Goal: Task Accomplishment & Management: Use online tool/utility

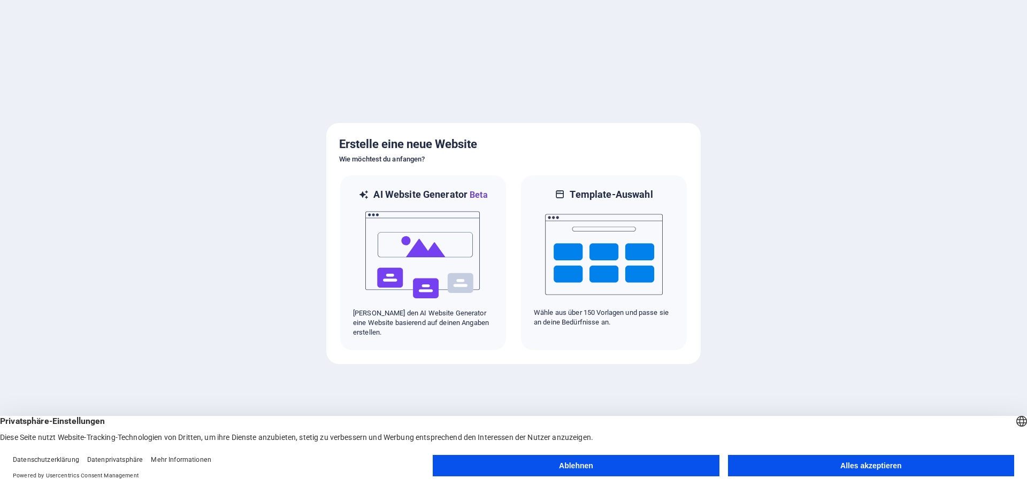
click at [838, 466] on button "Alles akzeptieren" at bounding box center [871, 465] width 286 height 21
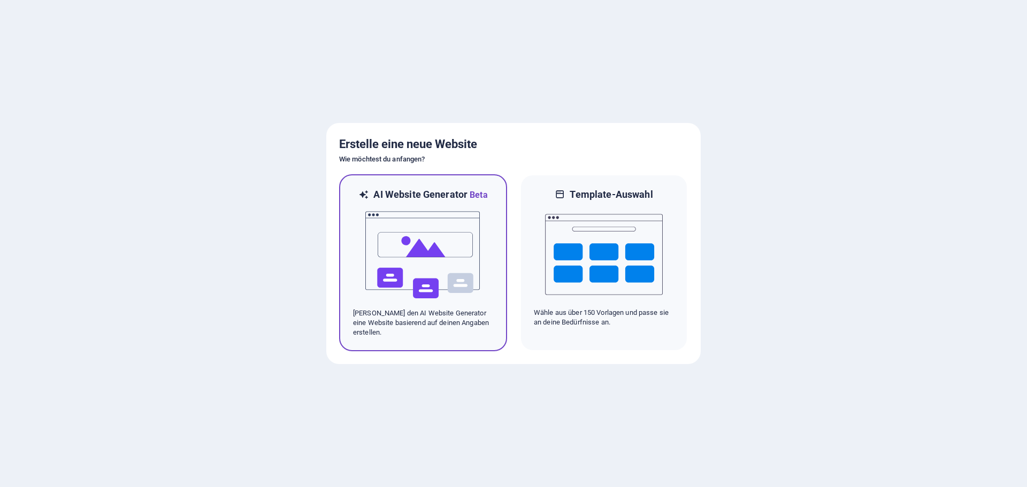
click at [427, 252] on img at bounding box center [423, 255] width 118 height 107
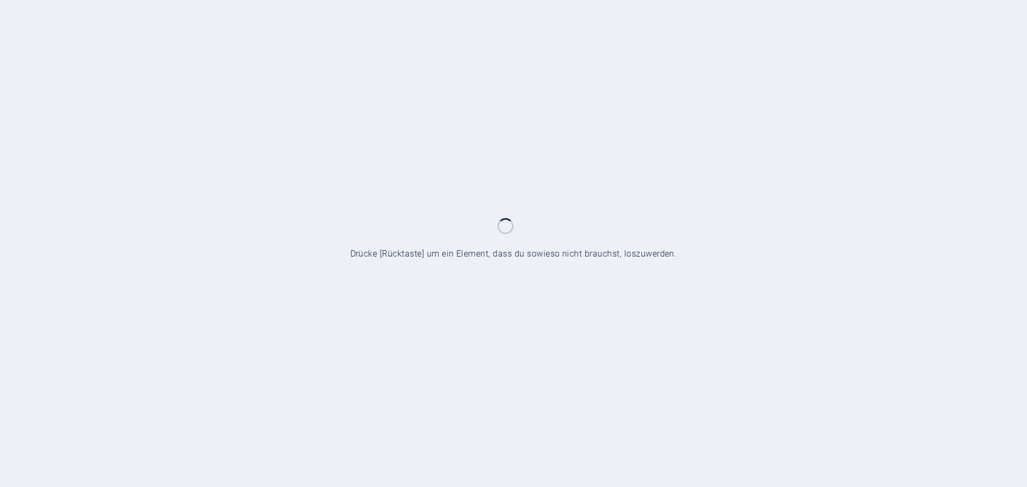
click at [499, 274] on div at bounding box center [513, 243] width 1027 height 487
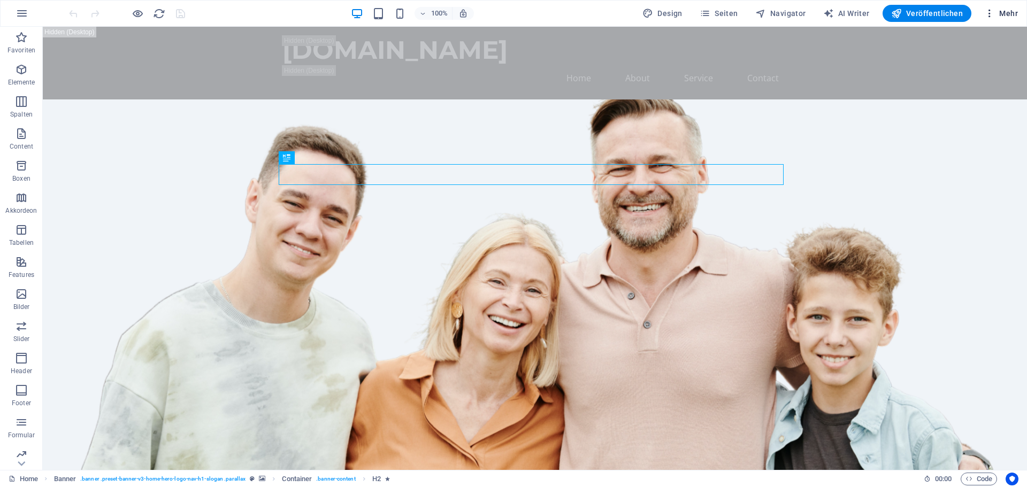
click at [1009, 7] on button "Mehr" at bounding box center [1001, 13] width 42 height 17
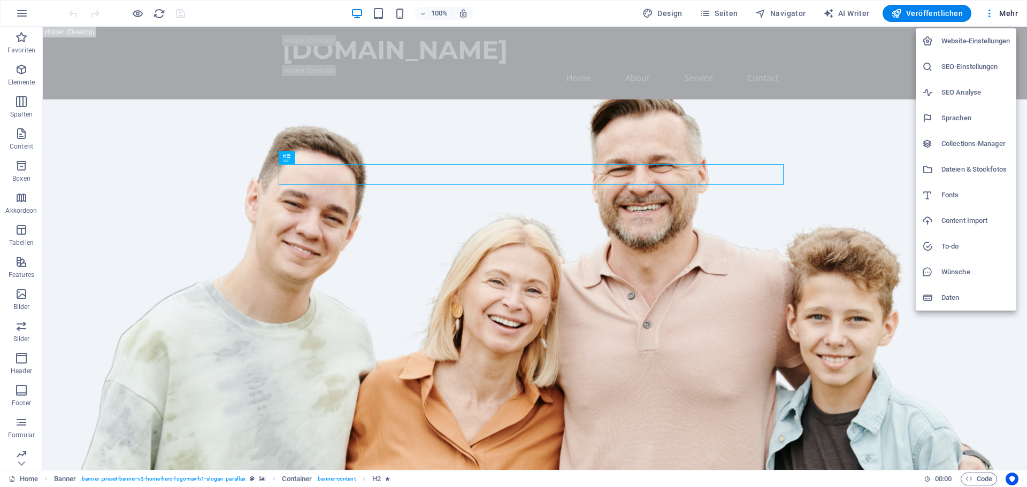
click at [994, 17] on div at bounding box center [513, 243] width 1027 height 487
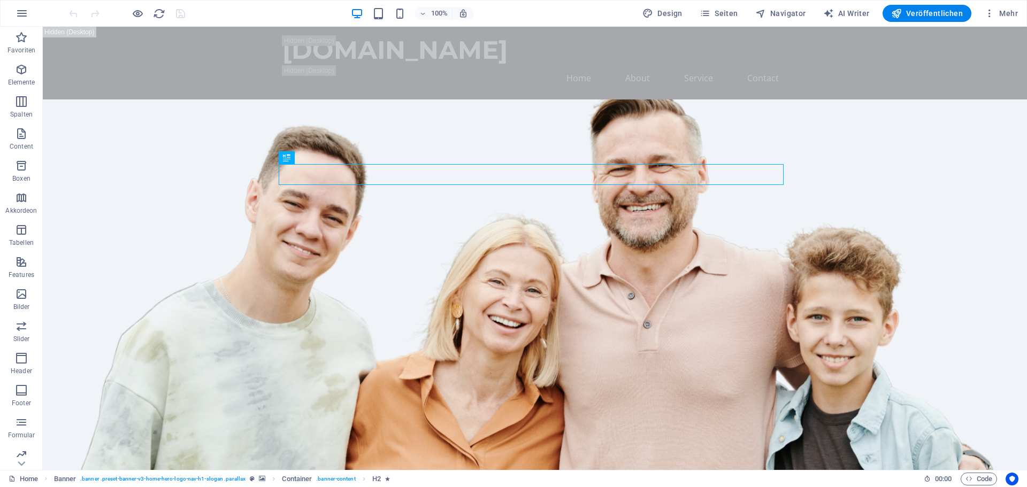
click at [990, 16] on div "Website-Einstellungen SEO-Einstellungen SEO Analyse Sprachen Collections-Manage…" at bounding box center [513, 246] width 1027 height 481
click at [990, 16] on icon "button" at bounding box center [989, 13] width 11 height 11
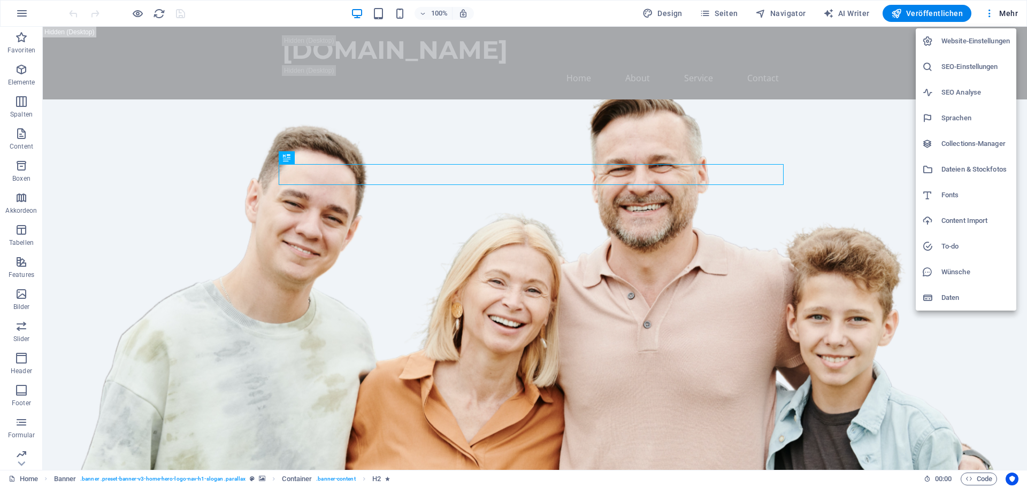
click at [990, 16] on div at bounding box center [513, 243] width 1027 height 487
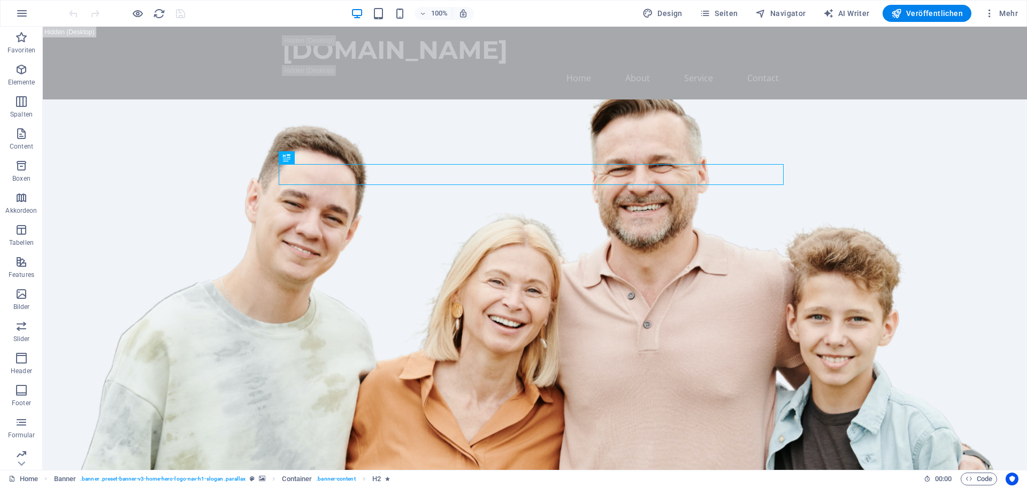
click at [40, 7] on div "100% Design Seiten Navigator AI Writer Veröffentlichen Mehr" at bounding box center [514, 14] width 1026 height 26
click at [21, 14] on icon "button" at bounding box center [22, 13] width 13 height 13
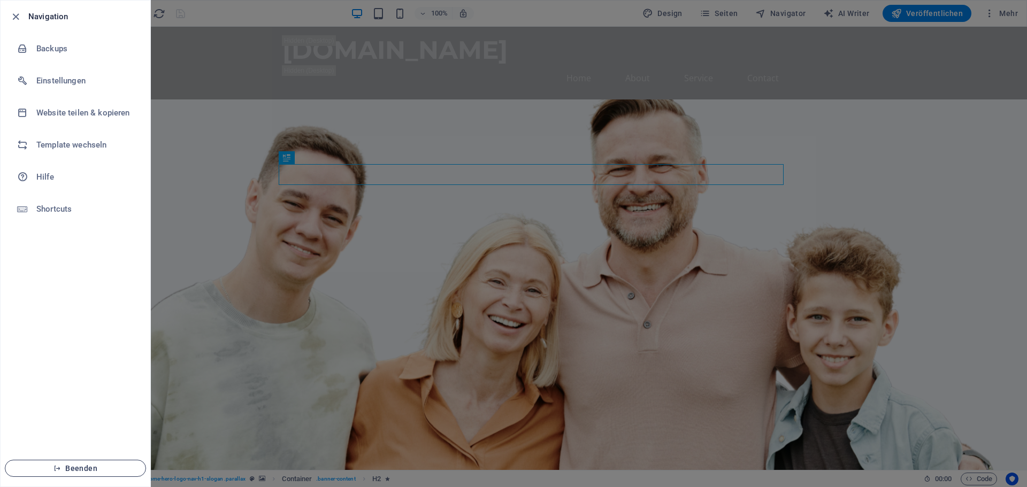
click at [74, 466] on span "Beenden" at bounding box center [75, 468] width 123 height 9
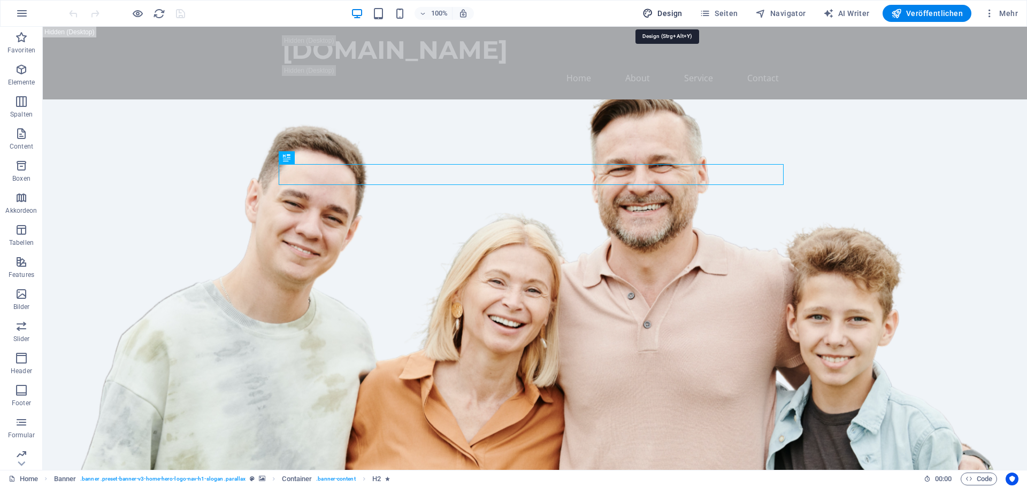
click at [677, 13] on span "Design" at bounding box center [662, 13] width 40 height 11
select select "px"
select select "200"
select select "px"
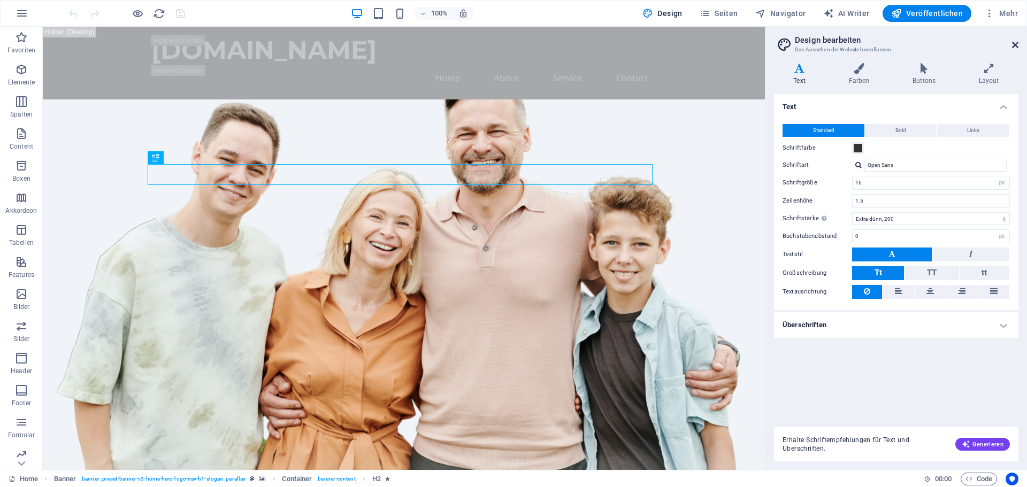
drag, startPoint x: 1016, startPoint y: 47, endPoint x: 971, endPoint y: 20, distance: 52.3
click at [1016, 47] on icon at bounding box center [1015, 45] width 6 height 9
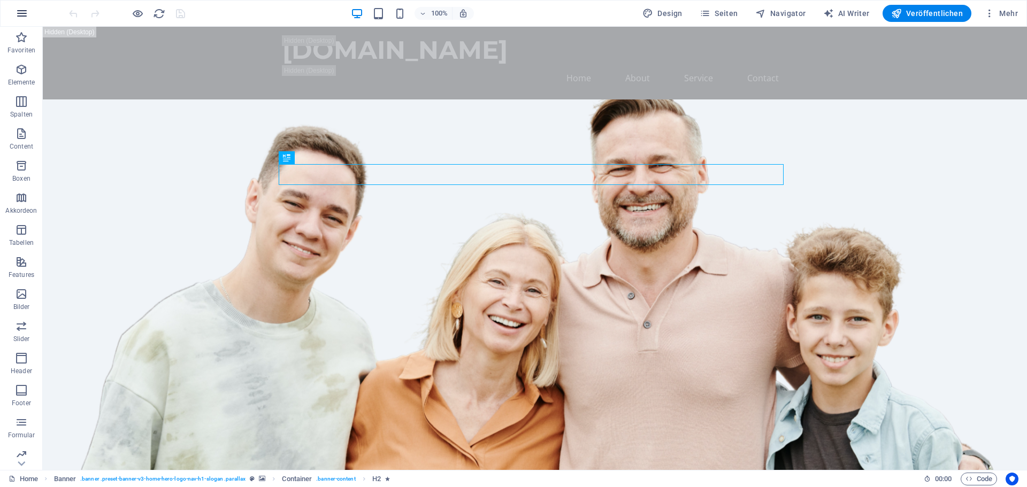
click at [21, 17] on icon "button" at bounding box center [22, 13] width 13 height 13
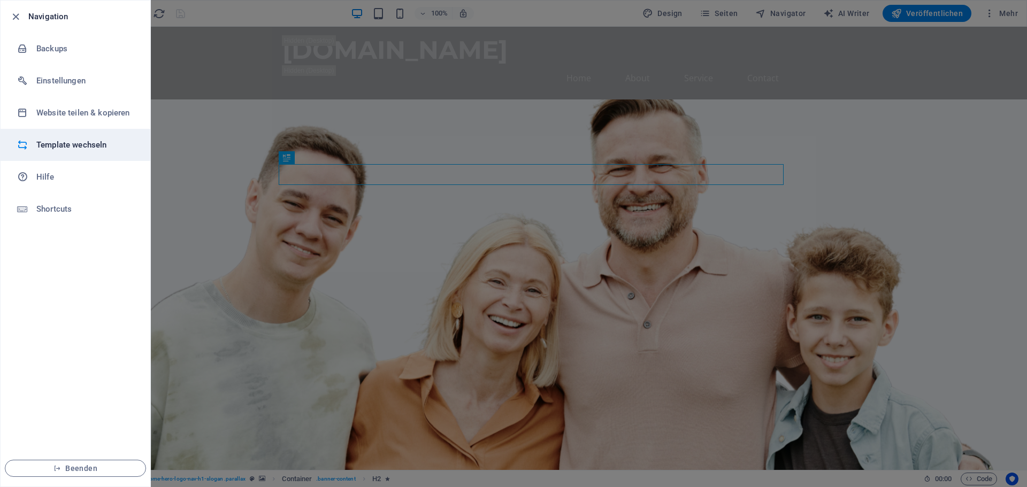
click at [63, 146] on h6 "Template wechseln" at bounding box center [85, 145] width 99 height 13
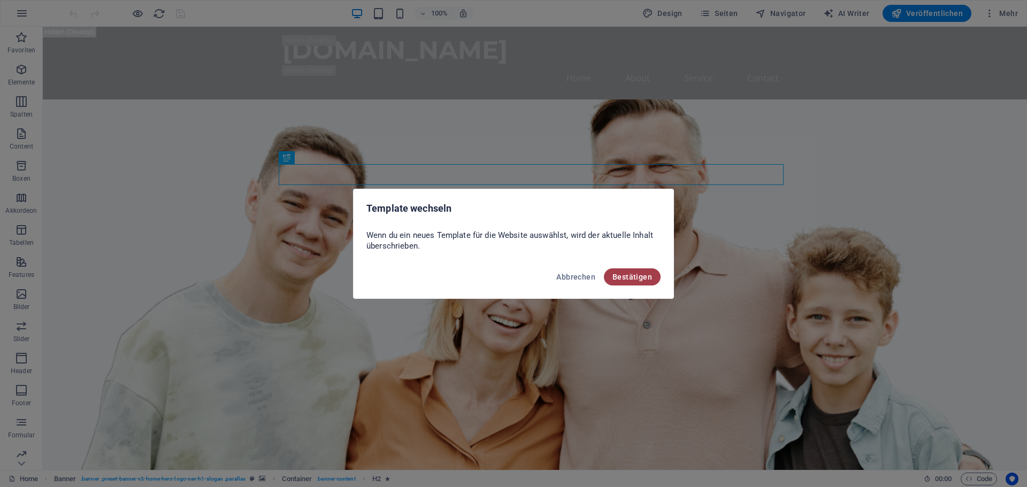
click at [636, 274] on span "Bestätigen" at bounding box center [633, 277] width 40 height 9
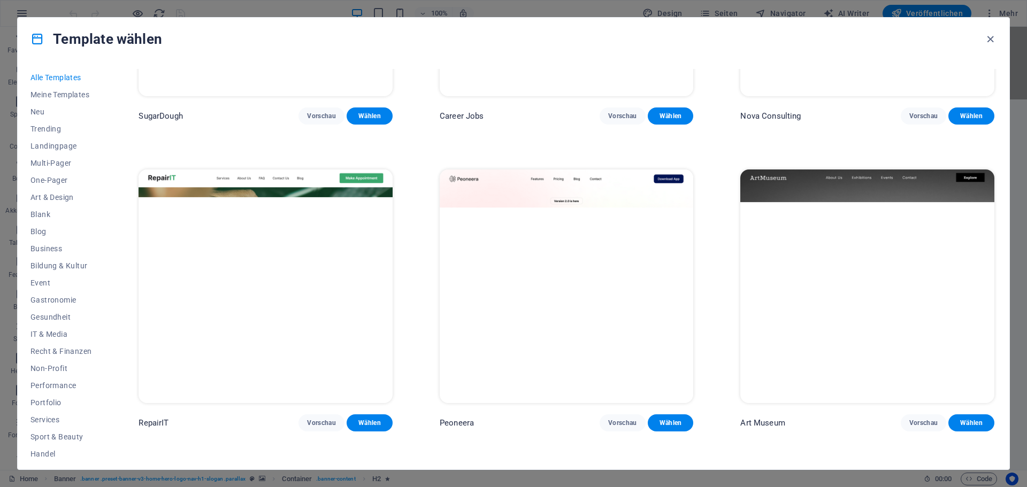
scroll to position [214, 0]
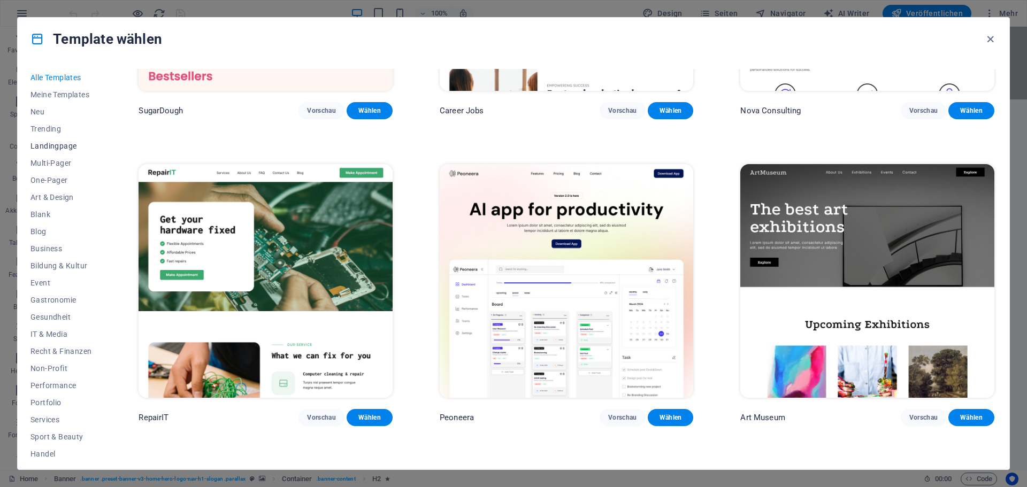
click at [47, 144] on span "Landingpage" at bounding box center [60, 146] width 61 height 9
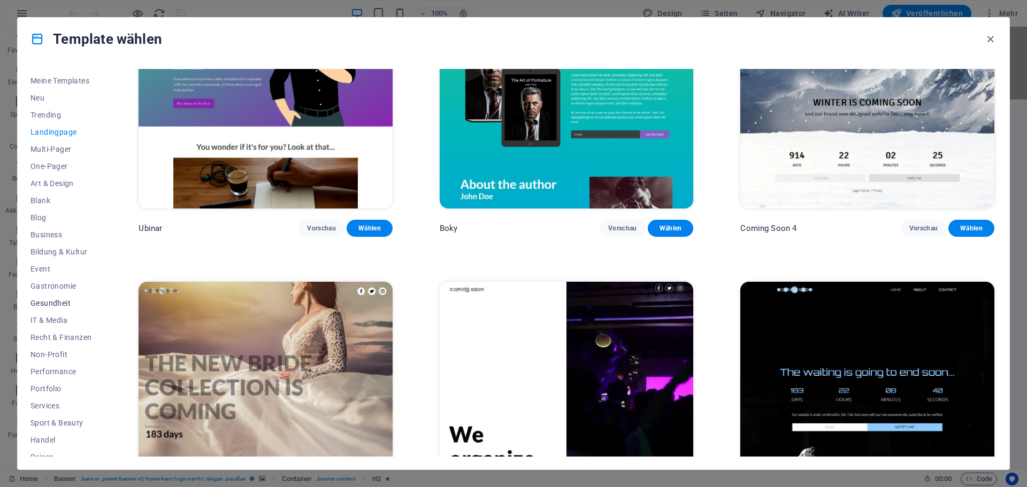
scroll to position [0, 0]
click at [67, 182] on span "One-Pager" at bounding box center [60, 180] width 61 height 9
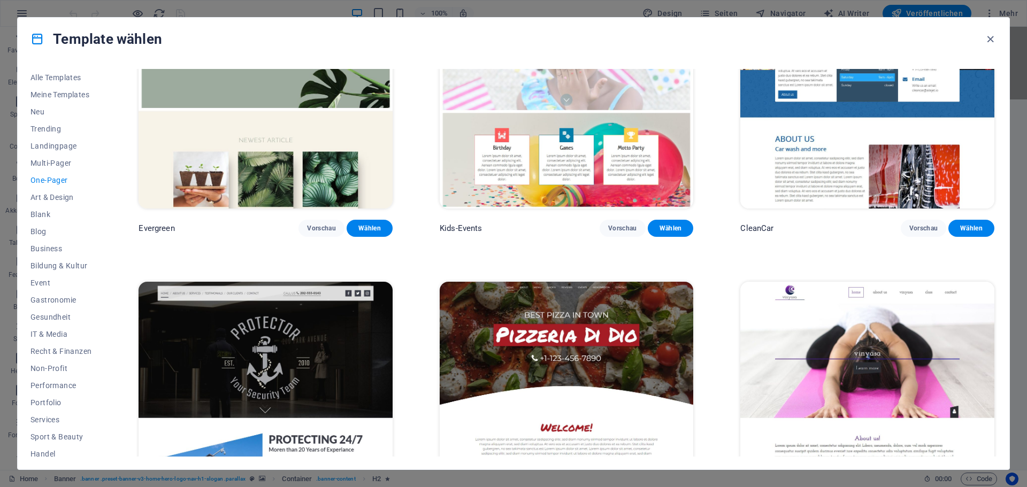
scroll to position [1979, 0]
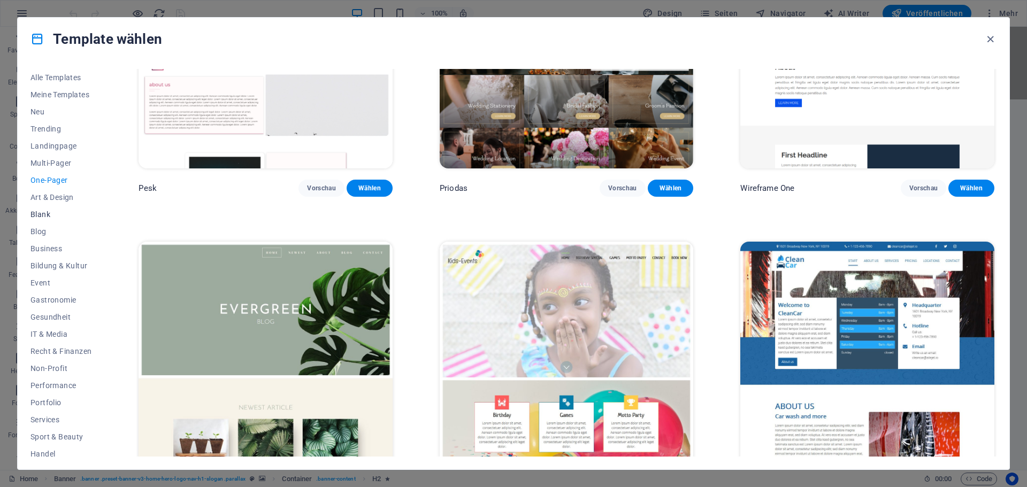
click at [47, 210] on span "Blank" at bounding box center [60, 214] width 61 height 9
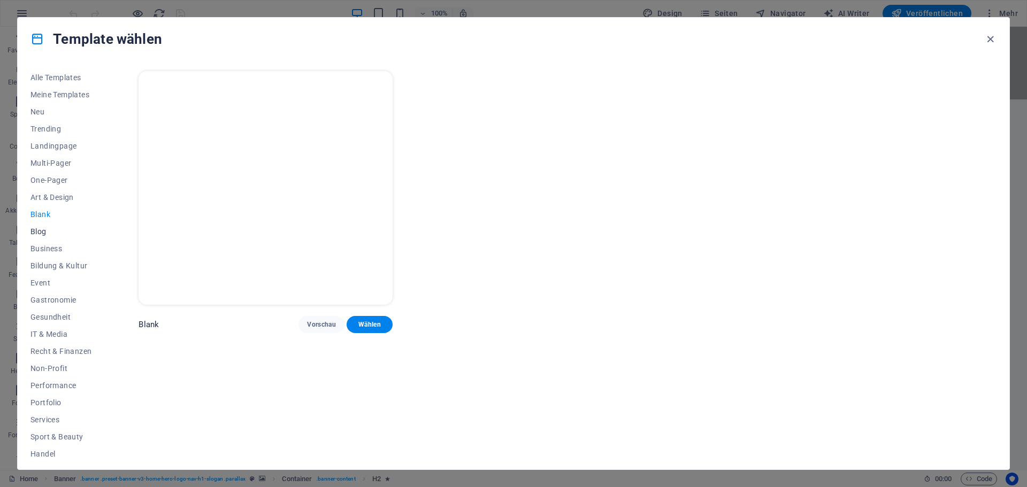
scroll to position [40, 0]
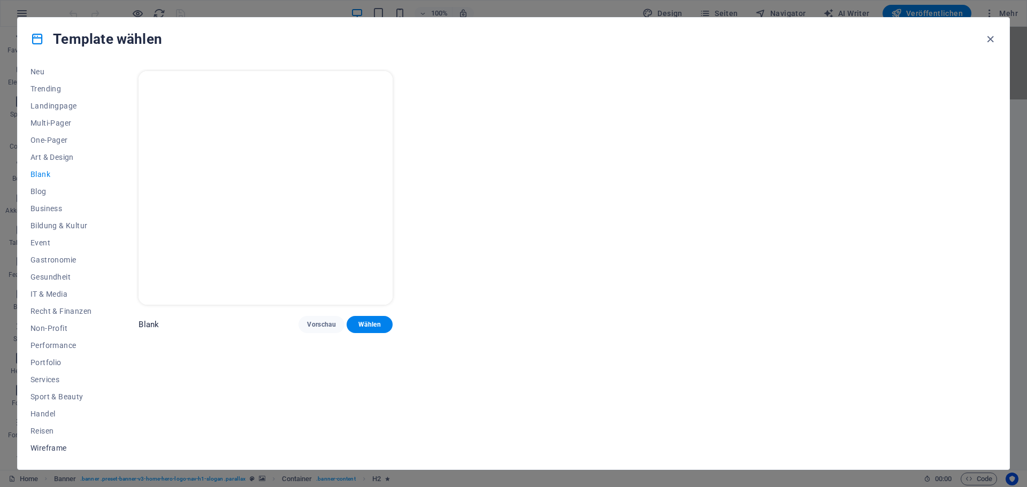
click at [44, 449] on span "Wireframe" at bounding box center [60, 448] width 61 height 9
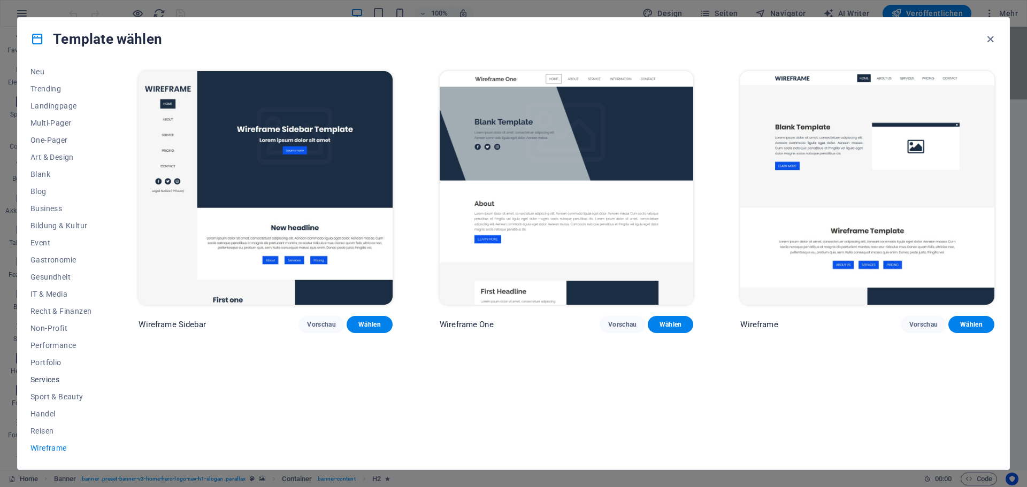
click at [53, 383] on span "Services" at bounding box center [60, 380] width 61 height 9
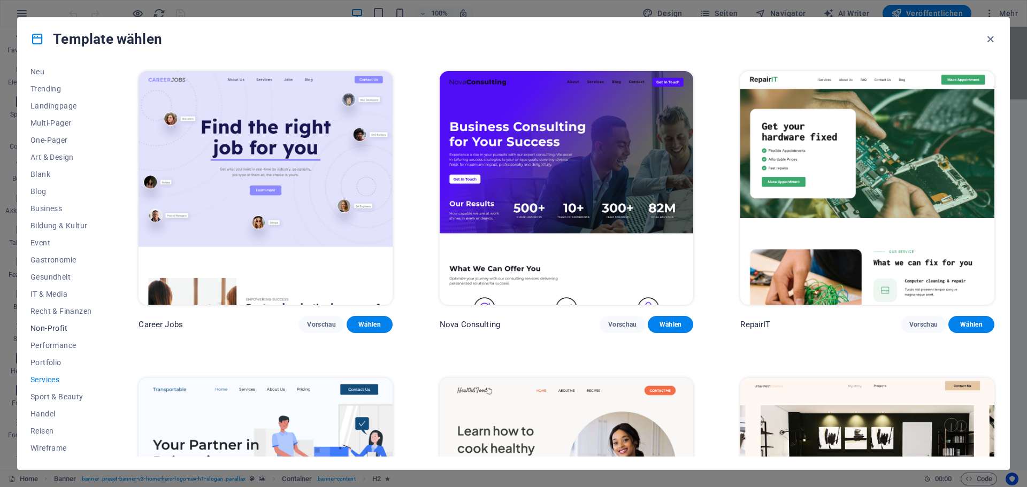
click at [60, 329] on span "Non-Profit" at bounding box center [60, 328] width 61 height 9
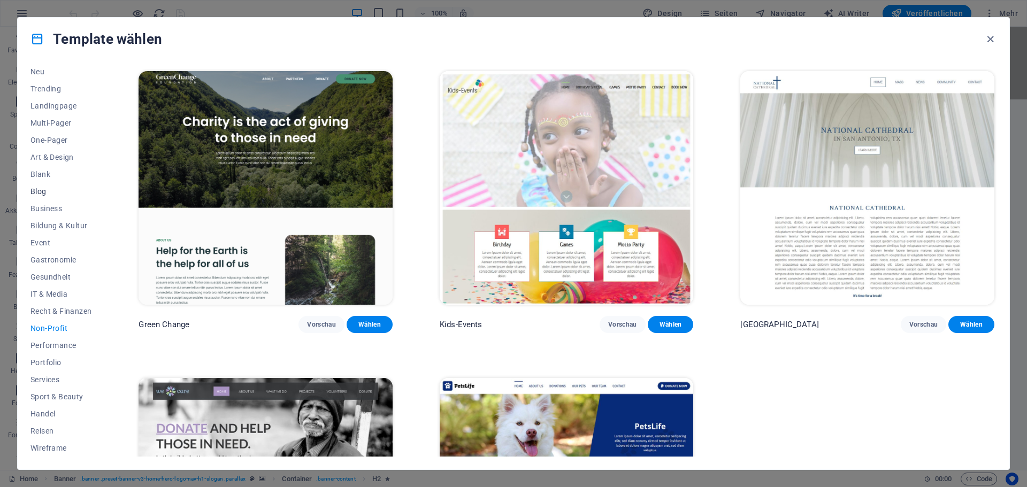
click at [43, 188] on span "Blog" at bounding box center [60, 191] width 61 height 9
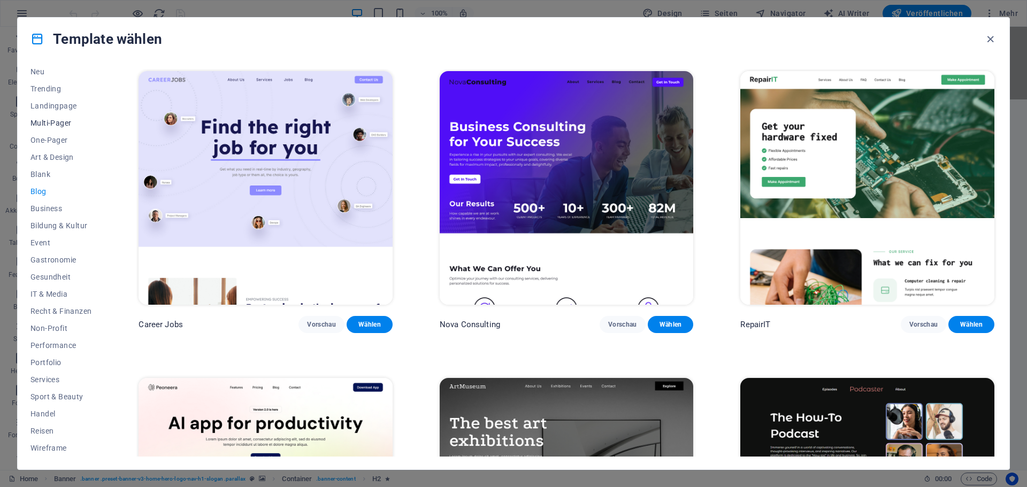
scroll to position [0, 0]
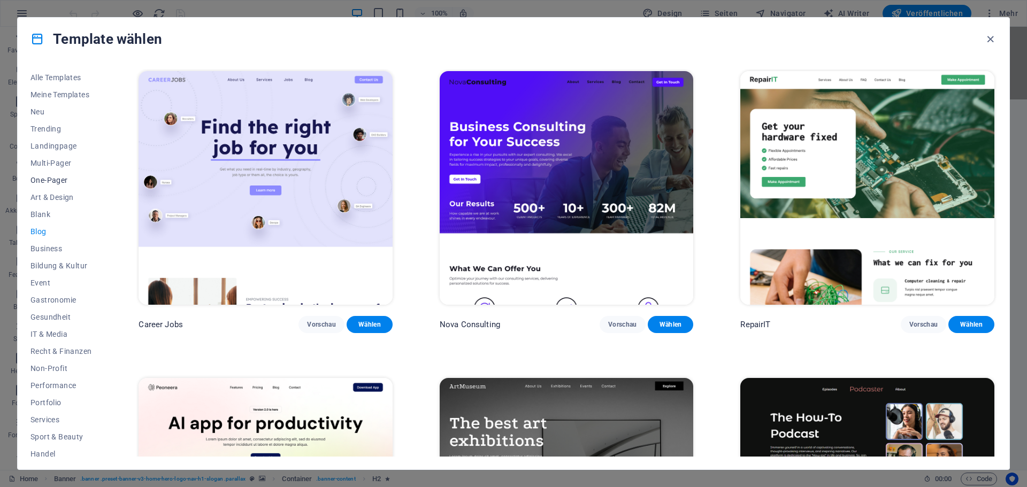
click at [51, 178] on span "One-Pager" at bounding box center [60, 180] width 61 height 9
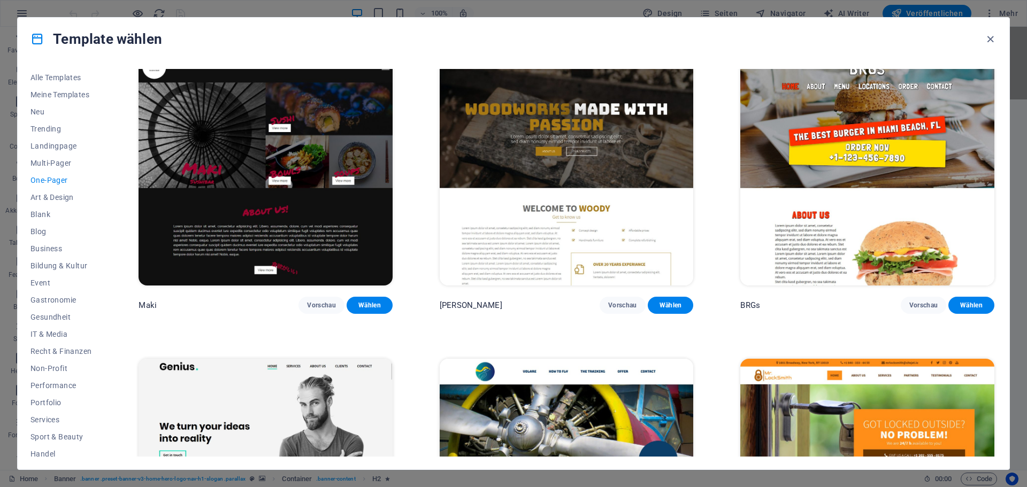
scroll to position [2835, 0]
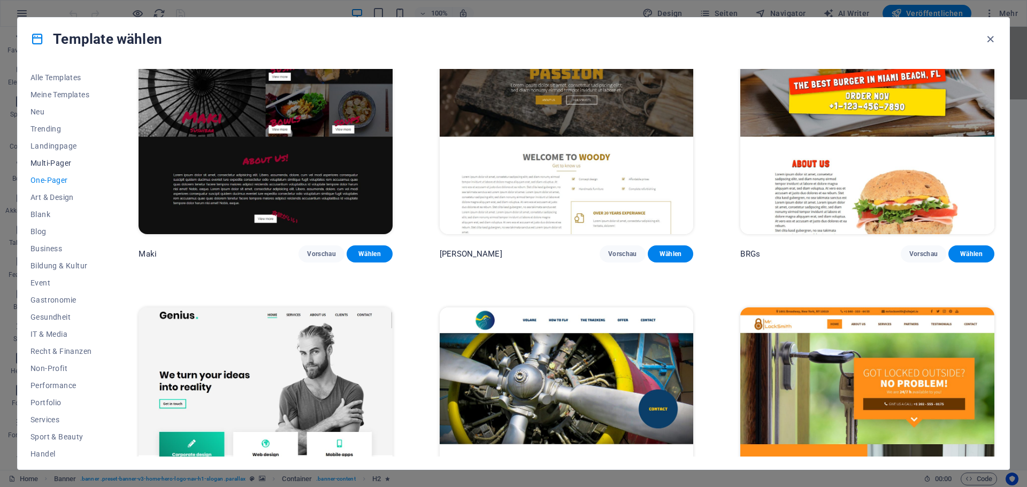
click at [62, 165] on span "Multi-Pager" at bounding box center [60, 163] width 61 height 9
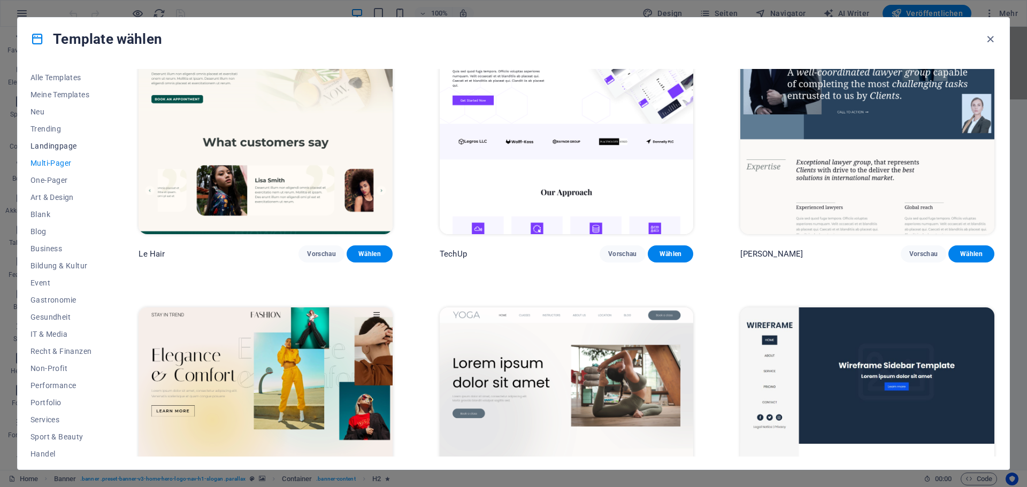
click at [53, 144] on span "Landingpage" at bounding box center [60, 146] width 61 height 9
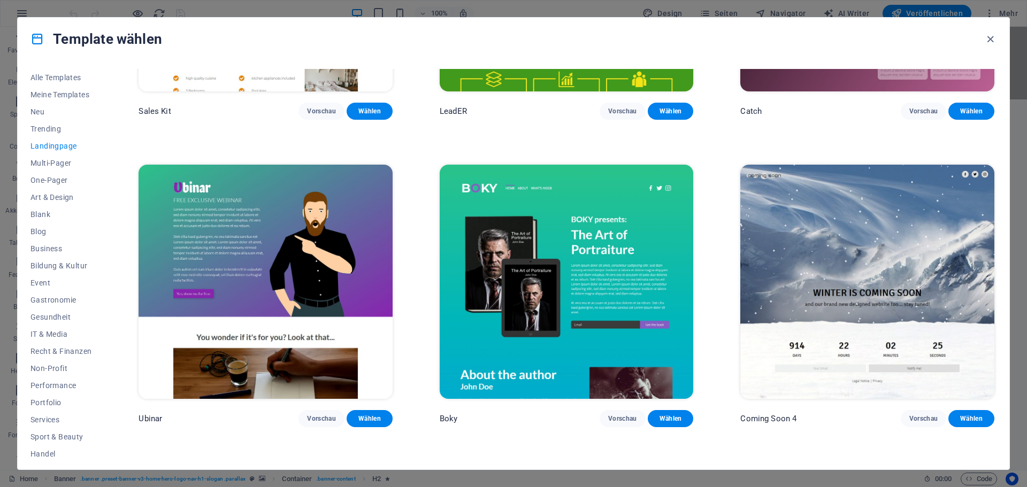
scroll to position [2055, 0]
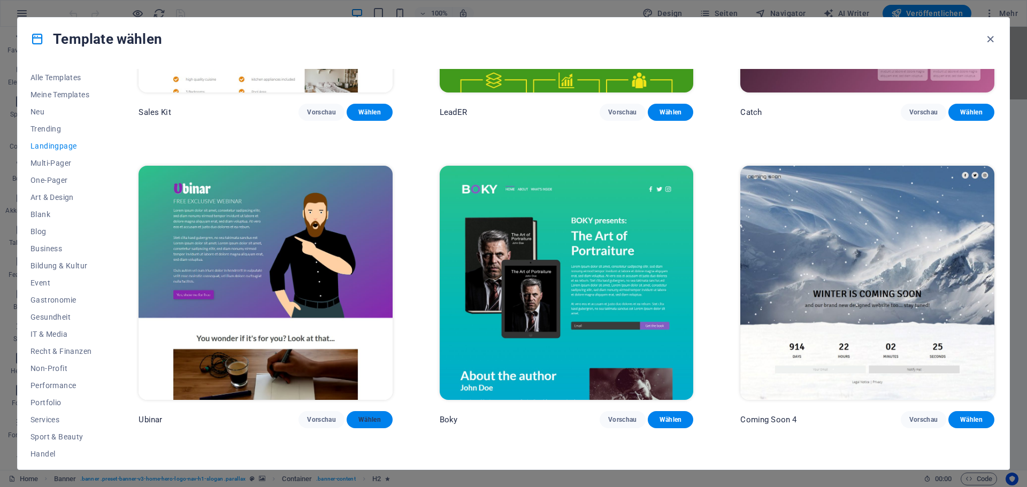
click at [365, 416] on span "Wählen" at bounding box center [369, 420] width 29 height 9
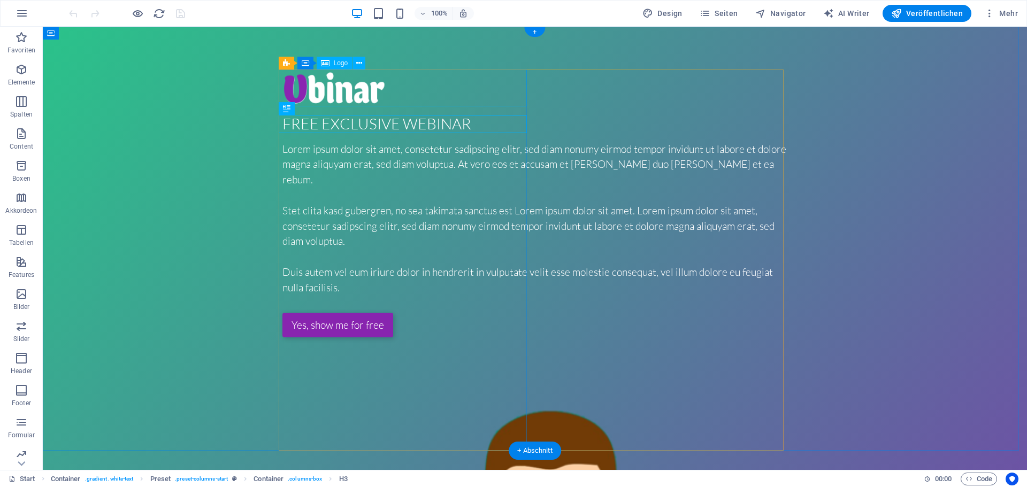
click at [345, 92] on div at bounding box center [534, 88] width 505 height 37
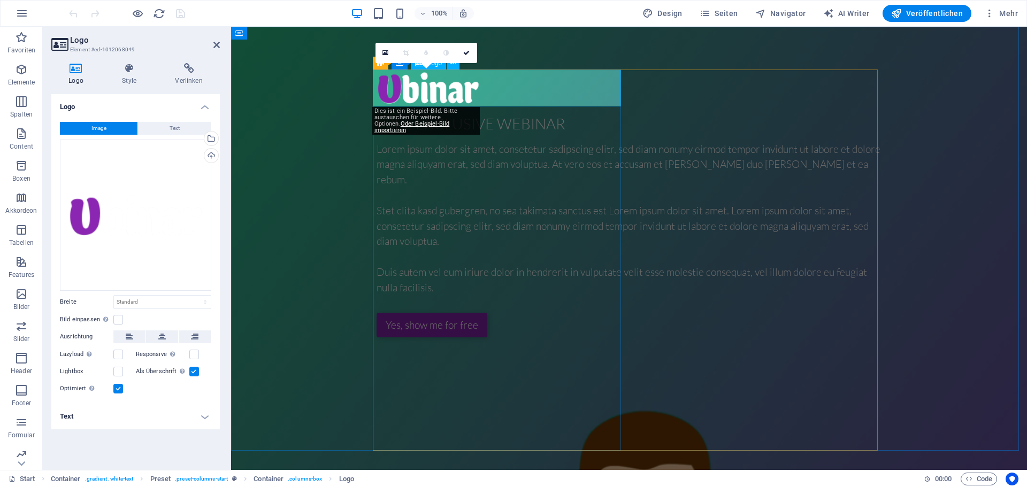
click at [460, 92] on div at bounding box center [629, 88] width 505 height 37
click at [217, 47] on icon at bounding box center [216, 45] width 6 height 9
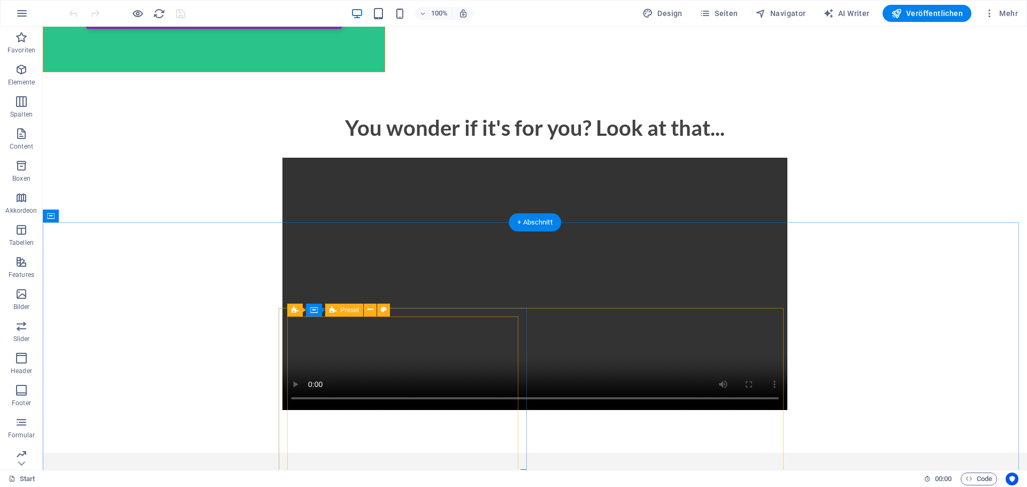
scroll to position [1551, 0]
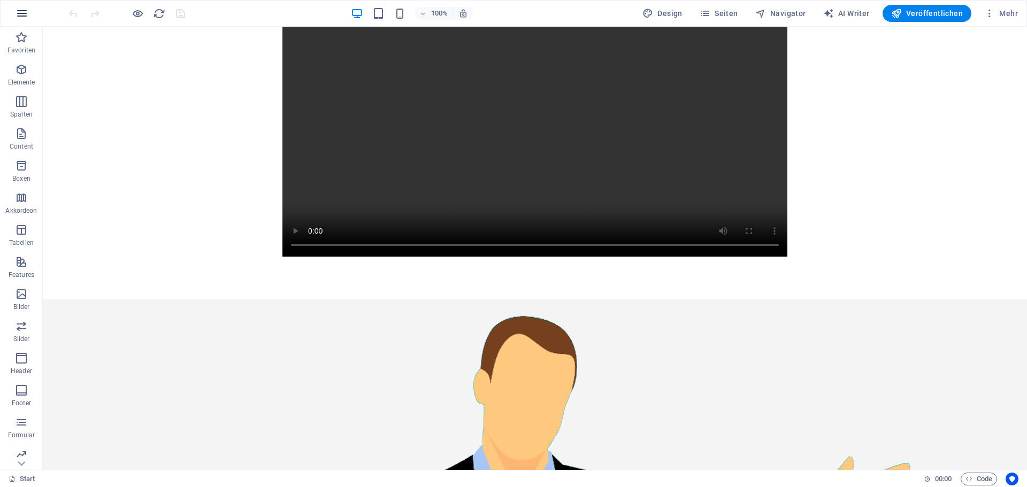
click at [21, 14] on icon "button" at bounding box center [22, 13] width 13 height 13
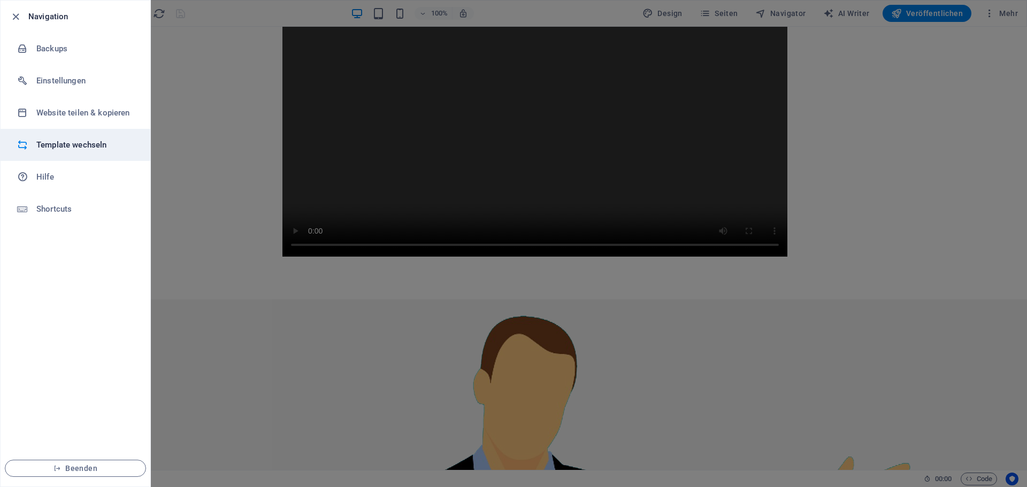
click at [46, 142] on h6 "Template wechseln" at bounding box center [85, 145] width 99 height 13
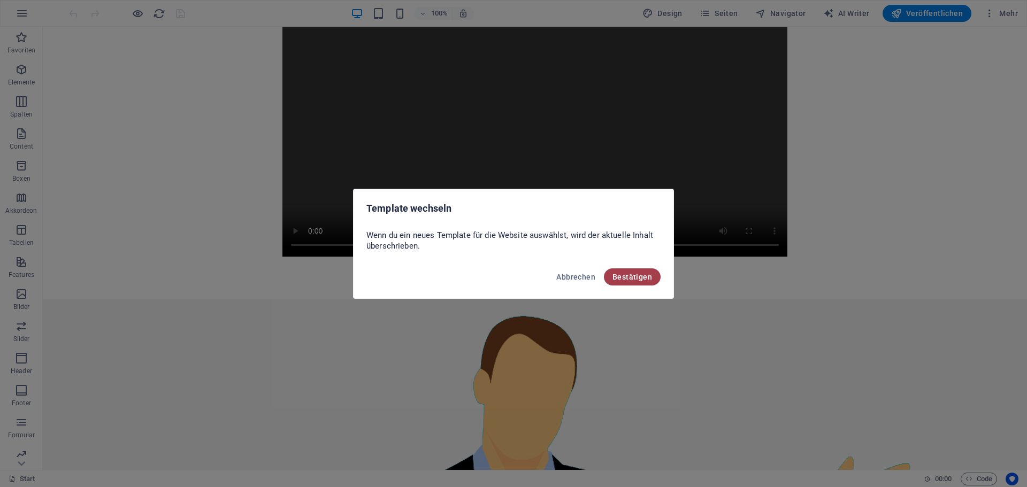
click at [626, 278] on span "Bestätigen" at bounding box center [633, 277] width 40 height 9
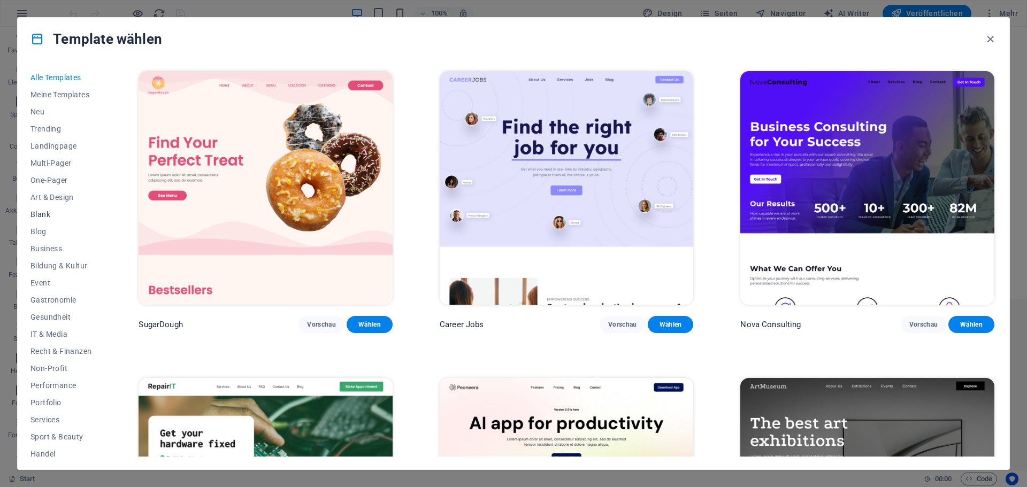
click at [43, 206] on button "Blank" at bounding box center [60, 214] width 61 height 17
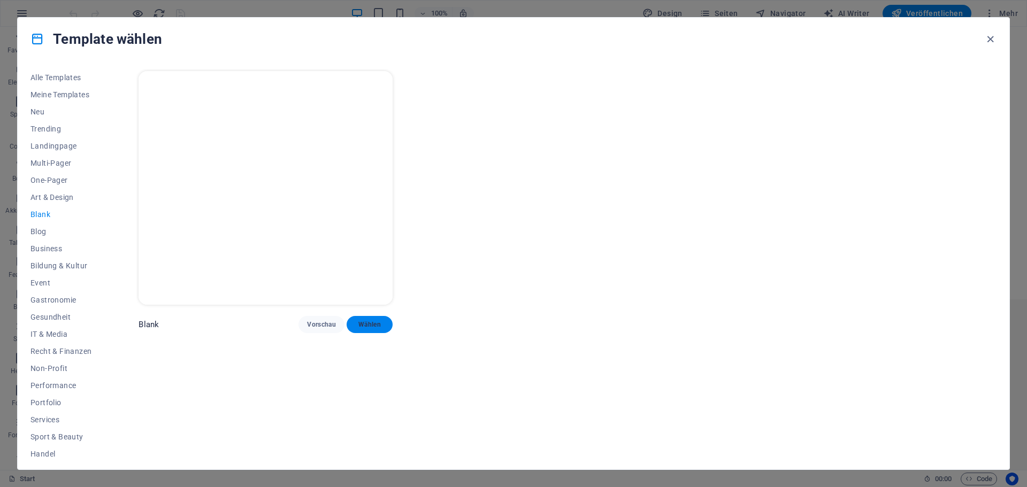
click at [373, 325] on span "Wählen" at bounding box center [369, 324] width 29 height 9
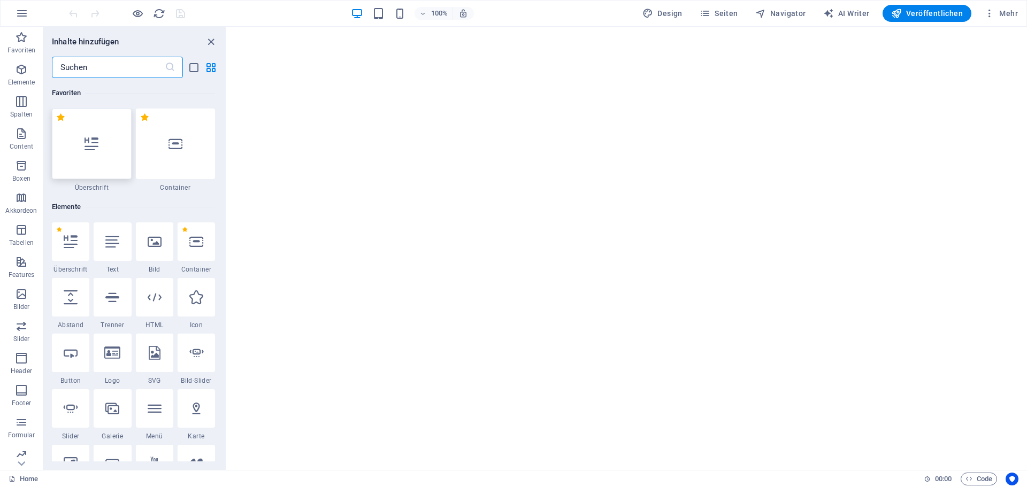
click at [94, 154] on div at bounding box center [92, 144] width 80 height 71
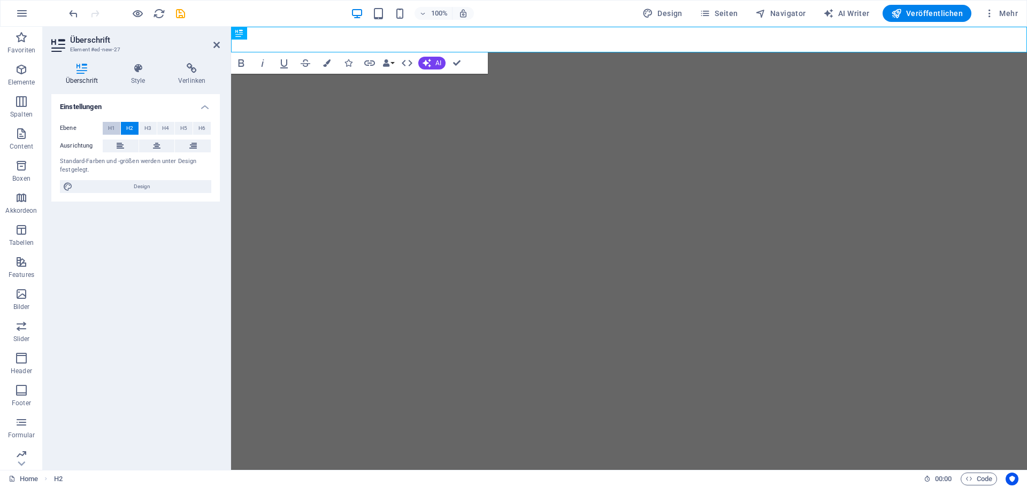
click at [112, 128] on span "H1" at bounding box center [111, 128] width 7 height 13
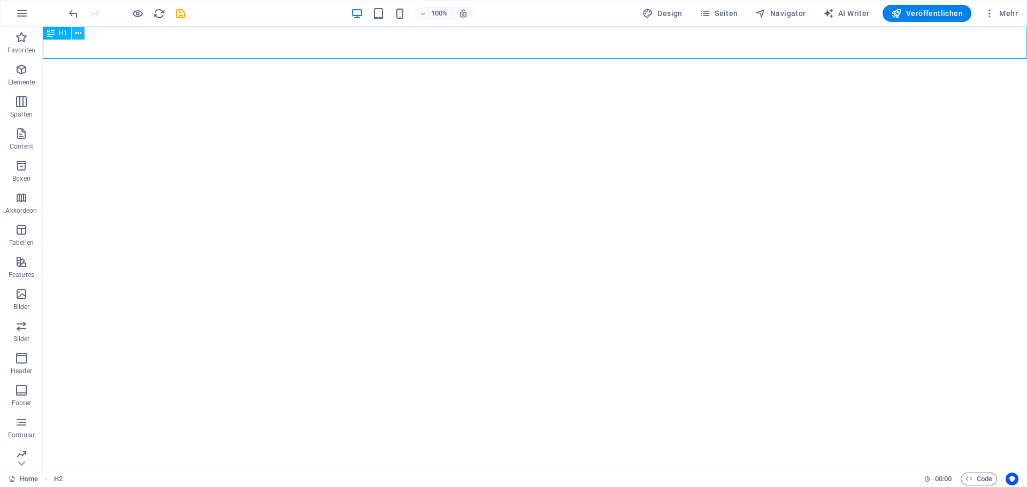
click at [80, 35] on icon at bounding box center [78, 33] width 6 height 11
click at [77, 37] on icon at bounding box center [78, 33] width 6 height 11
click at [923, 7] on button "Veröffentlichen" at bounding box center [927, 13] width 89 height 17
click at [985, 12] on icon "button" at bounding box center [989, 13] width 11 height 11
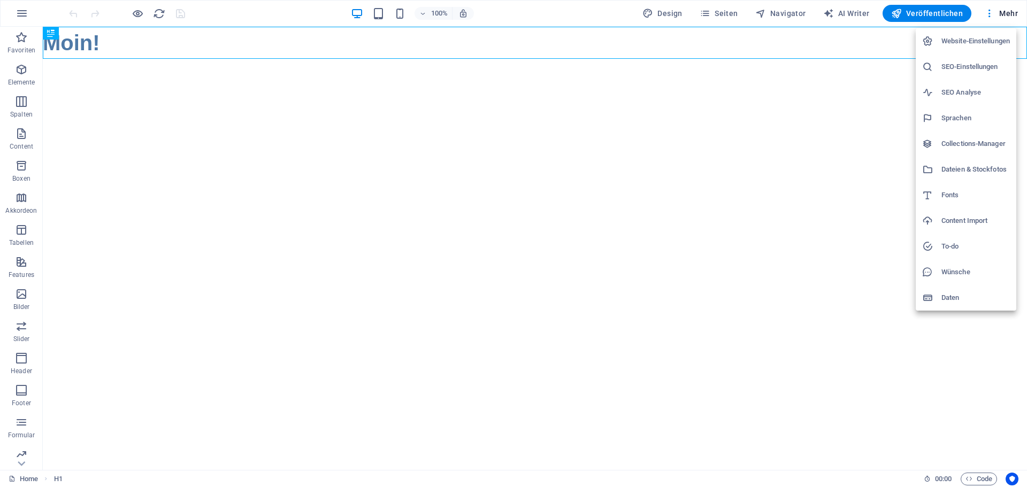
click at [1005, 12] on div at bounding box center [513, 243] width 1027 height 487
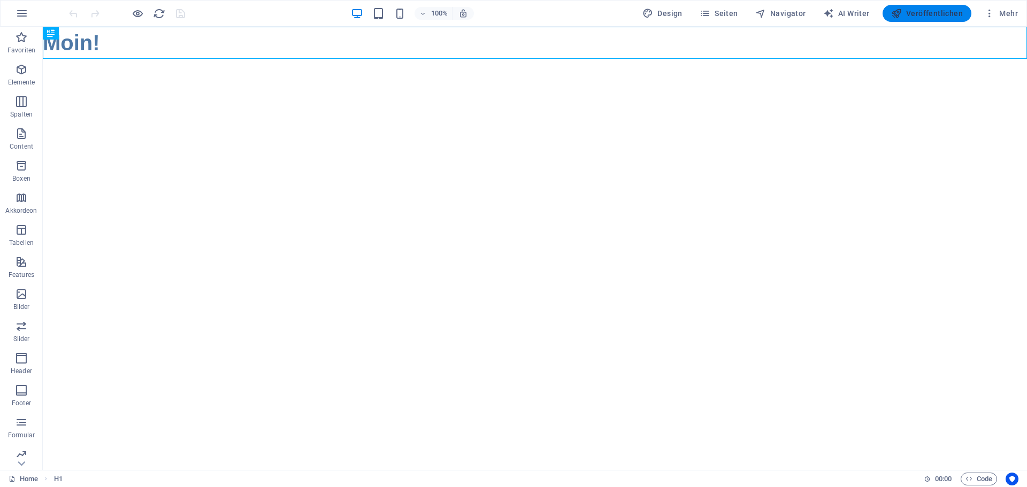
click at [947, 13] on span "Veröffentlichen" at bounding box center [927, 13] width 72 height 11
